Goal: Task Accomplishment & Management: Manage account settings

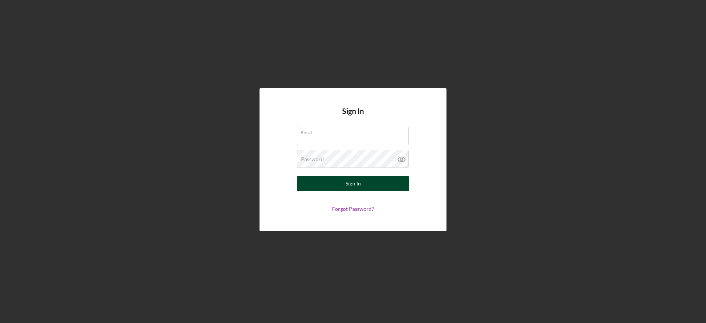
type input "[EMAIL_ADDRESS][DOMAIN_NAME]"
click at [320, 182] on button "Sign In" at bounding box center [353, 183] width 112 height 15
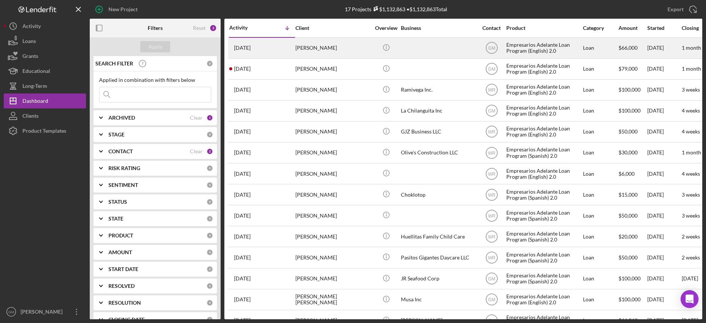
click at [348, 50] on div "[PERSON_NAME]" at bounding box center [332, 48] width 75 height 20
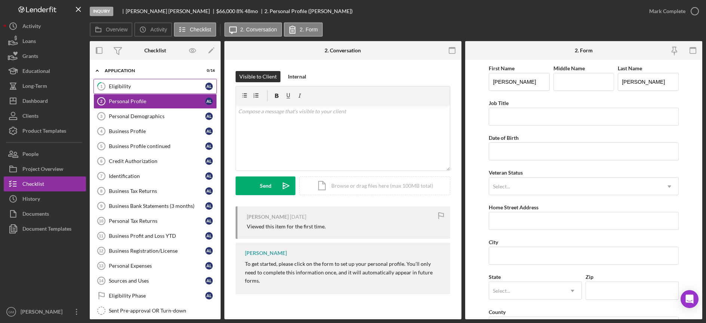
click at [139, 86] on div "Eligibility" at bounding box center [157, 86] width 96 height 6
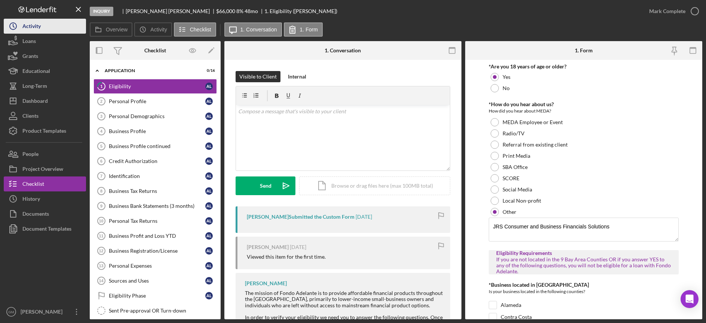
click at [44, 27] on button "Icon/History Activity" at bounding box center [45, 26] width 82 height 15
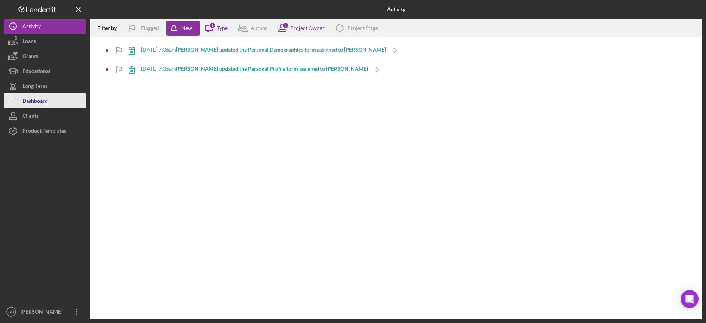
click at [50, 100] on button "Icon/Dashboard Dashboard" at bounding box center [45, 100] width 82 height 15
